Goal: Entertainment & Leisure: Browse casually

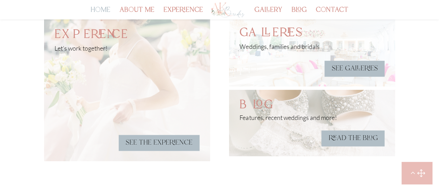
scroll to position [1770, 0]
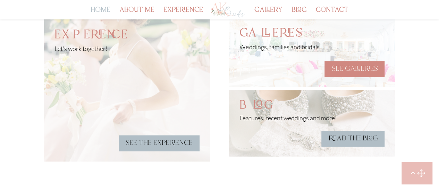
click at [364, 66] on link "see galleries" at bounding box center [355, 69] width 60 height 16
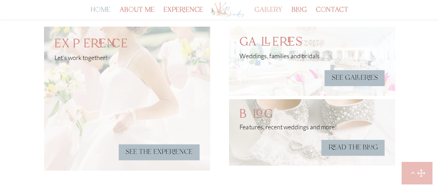
click at [273, 11] on link "gallery" at bounding box center [269, 14] width 28 height 12
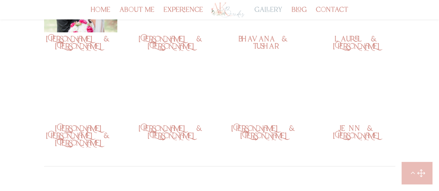
scroll to position [355, 0]
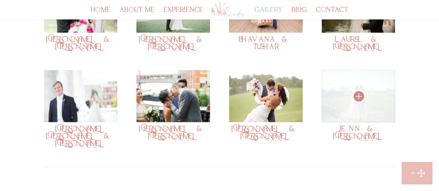
click at [340, 85] on img at bounding box center [358, 96] width 73 height 52
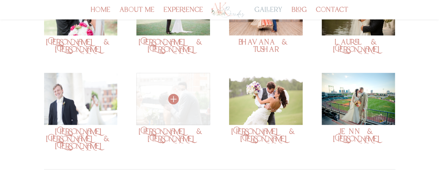
scroll to position [0, 0]
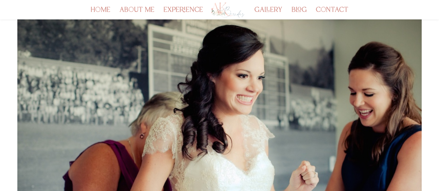
scroll to position [172, 0]
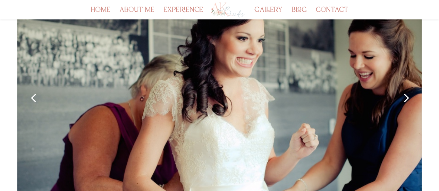
click at [406, 98] on link "Next" at bounding box center [406, 97] width 17 height 17
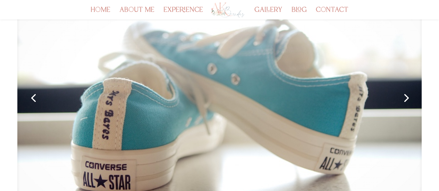
click at [406, 98] on link "Next" at bounding box center [406, 97] width 17 height 17
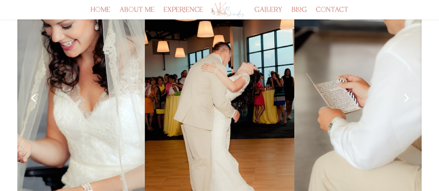
click at [406, 98] on link "Next" at bounding box center [406, 97] width 17 height 17
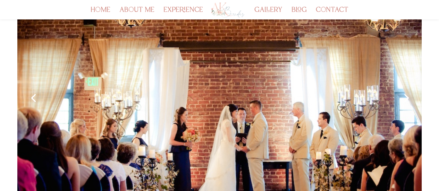
click at [406, 98] on link "Next" at bounding box center [406, 97] width 17 height 17
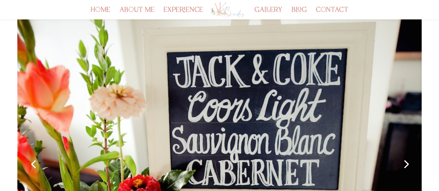
scroll to position [168, 0]
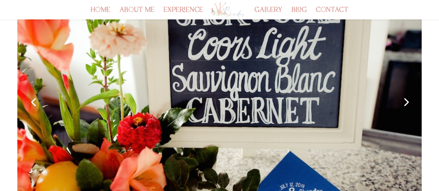
click at [406, 98] on link "Next" at bounding box center [406, 101] width 17 height 17
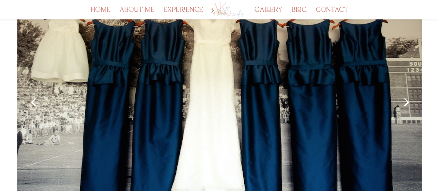
click at [406, 98] on link "Next" at bounding box center [406, 101] width 17 height 17
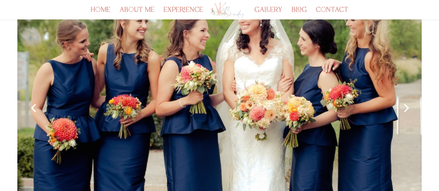
scroll to position [163, 0]
click at [406, 99] on link "Next" at bounding box center [406, 107] width 17 height 17
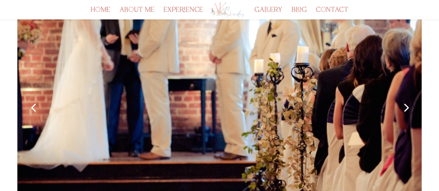
click at [406, 99] on link "Next" at bounding box center [406, 107] width 17 height 17
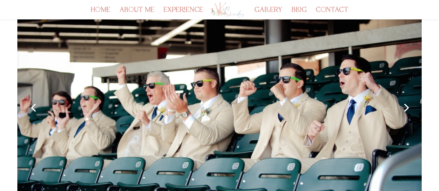
click at [406, 99] on link "Next" at bounding box center [406, 107] width 17 height 17
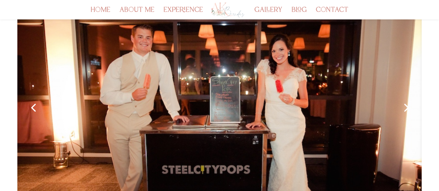
click at [406, 99] on link "Next" at bounding box center [406, 107] width 17 height 17
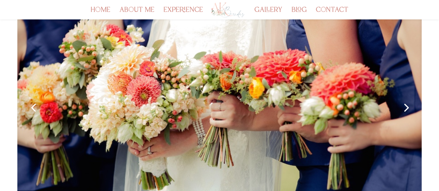
click at [406, 99] on link "Next" at bounding box center [406, 107] width 17 height 17
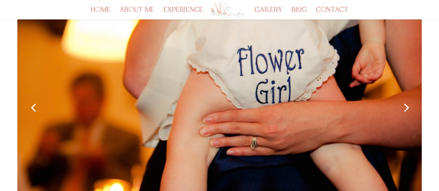
click at [406, 99] on link "Next" at bounding box center [406, 107] width 17 height 17
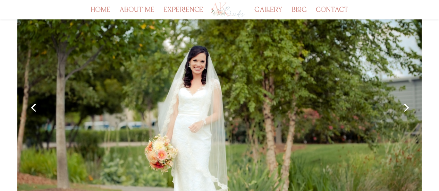
click at [406, 99] on link "Next" at bounding box center [406, 107] width 17 height 17
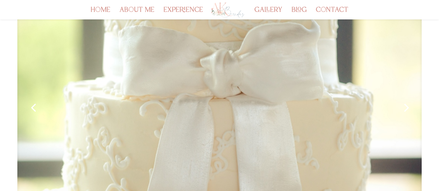
click at [406, 99] on link "Next" at bounding box center [406, 107] width 17 height 17
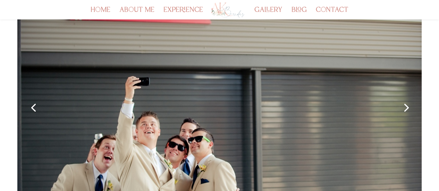
click at [406, 99] on link "Next" at bounding box center [406, 107] width 17 height 17
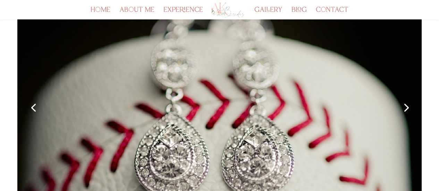
click at [406, 99] on link "Next" at bounding box center [406, 107] width 17 height 17
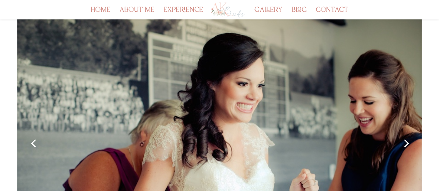
scroll to position [144, 0]
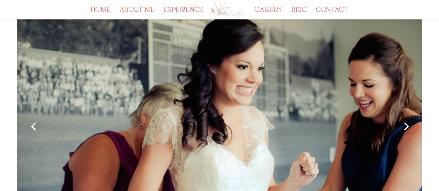
click at [38, 124] on link "Previous" at bounding box center [33, 126] width 17 height 17
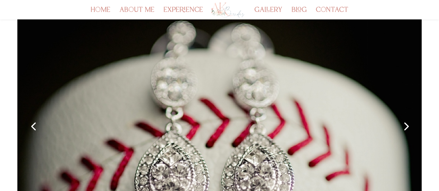
click at [38, 124] on link "Previous" at bounding box center [33, 126] width 17 height 17
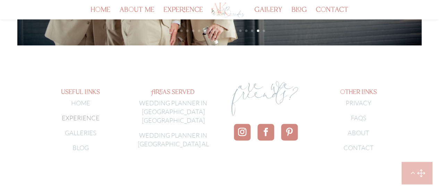
scroll to position [375, 0]
